Goal: Task Accomplishment & Management: Manage account settings

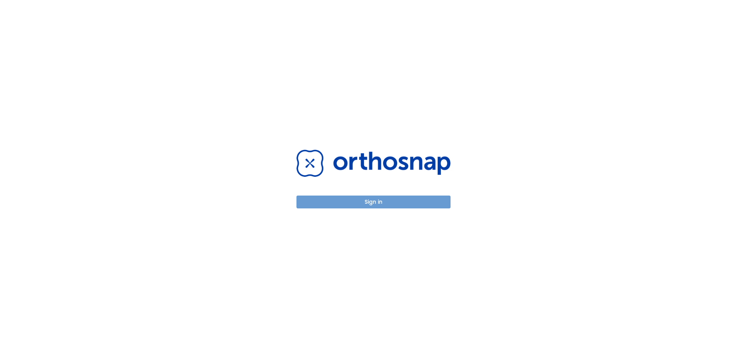
click at [411, 196] on button "Sign in" at bounding box center [374, 201] width 154 height 13
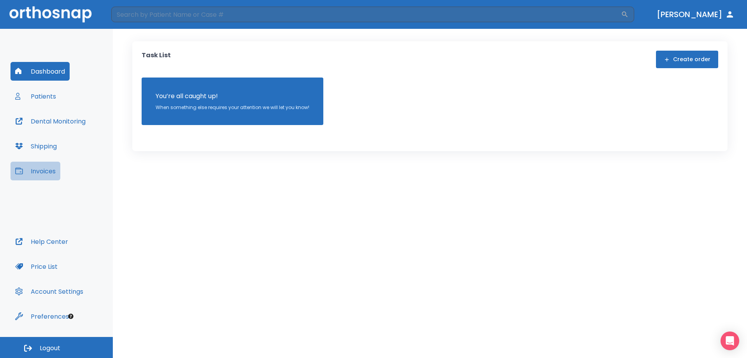
click at [48, 171] on button "Invoices" at bounding box center [36, 170] width 50 height 19
